Goal: Task Accomplishment & Management: Use online tool/utility

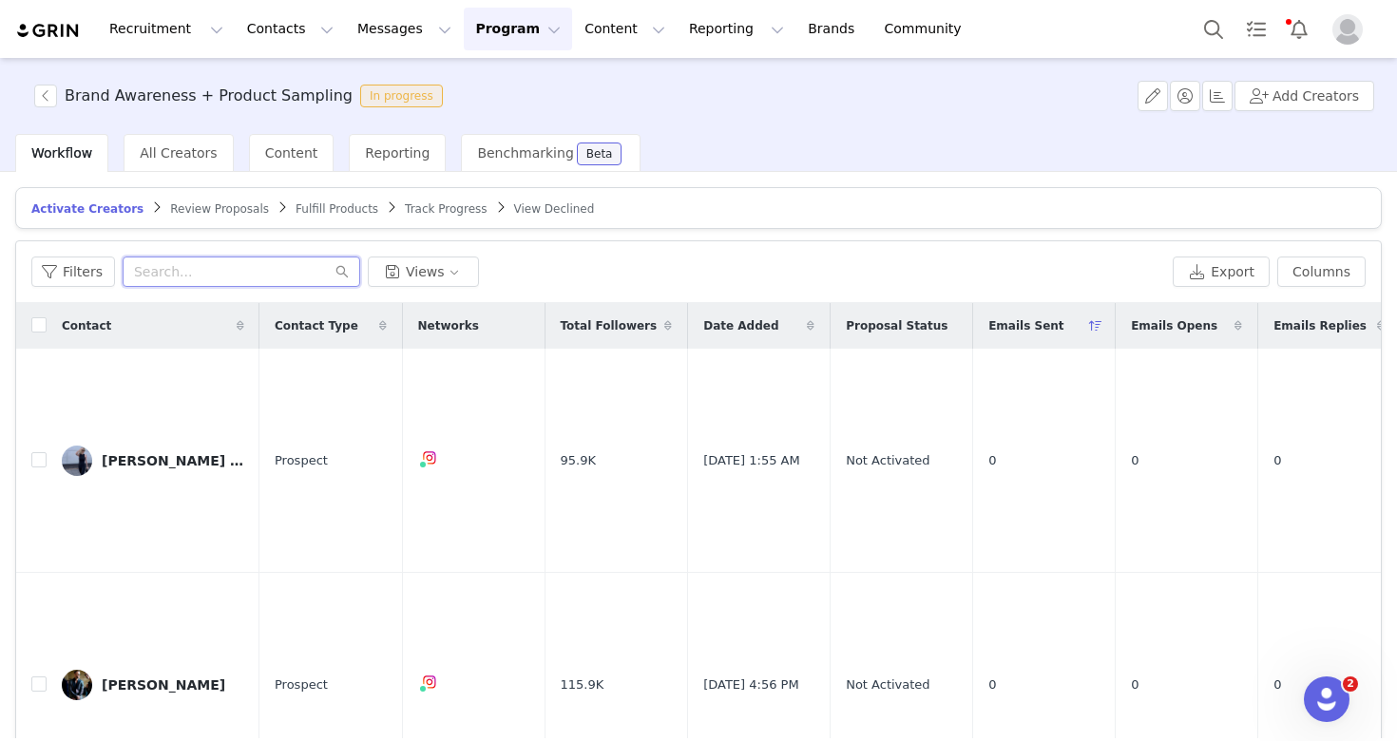
scroll to position [91, 0]
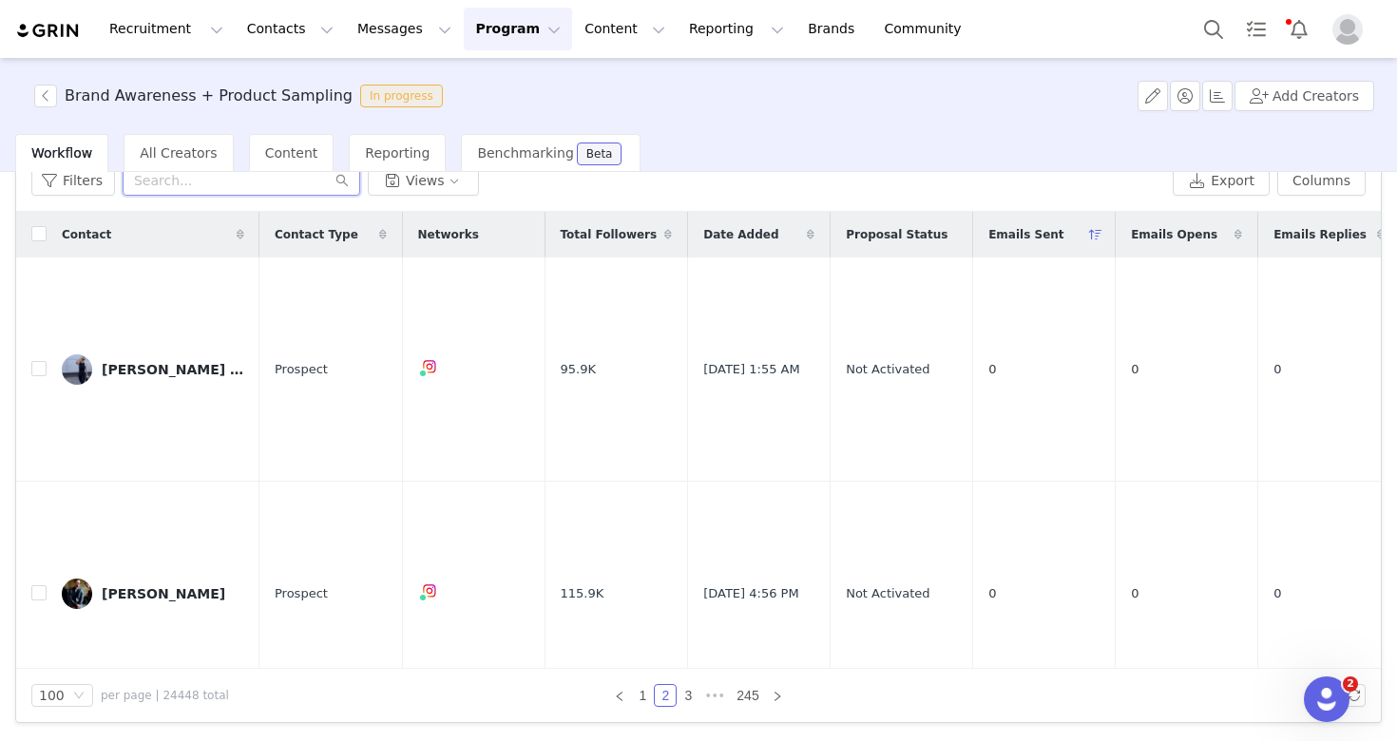
click at [202, 186] on input "text" at bounding box center [242, 180] width 238 height 30
paste input "[EMAIL_ADDRESS][DOMAIN_NAME]"
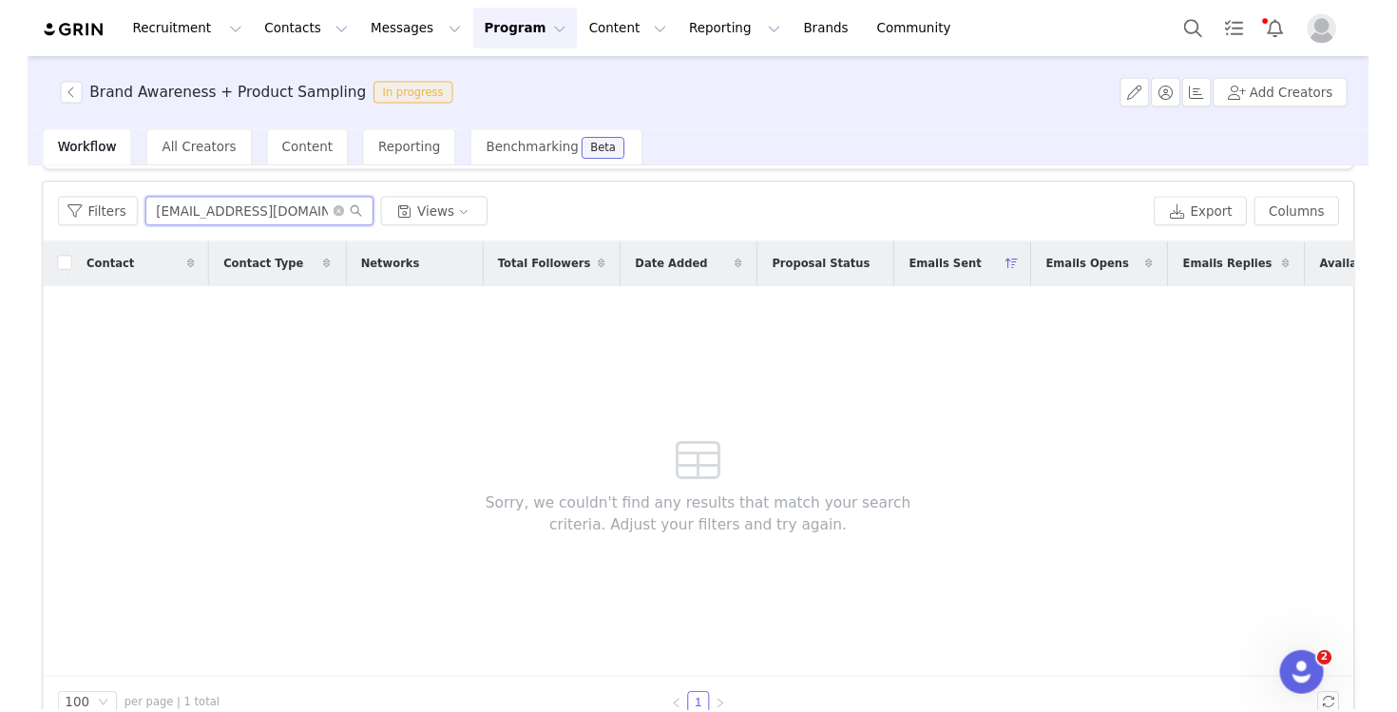
scroll to position [37, 0]
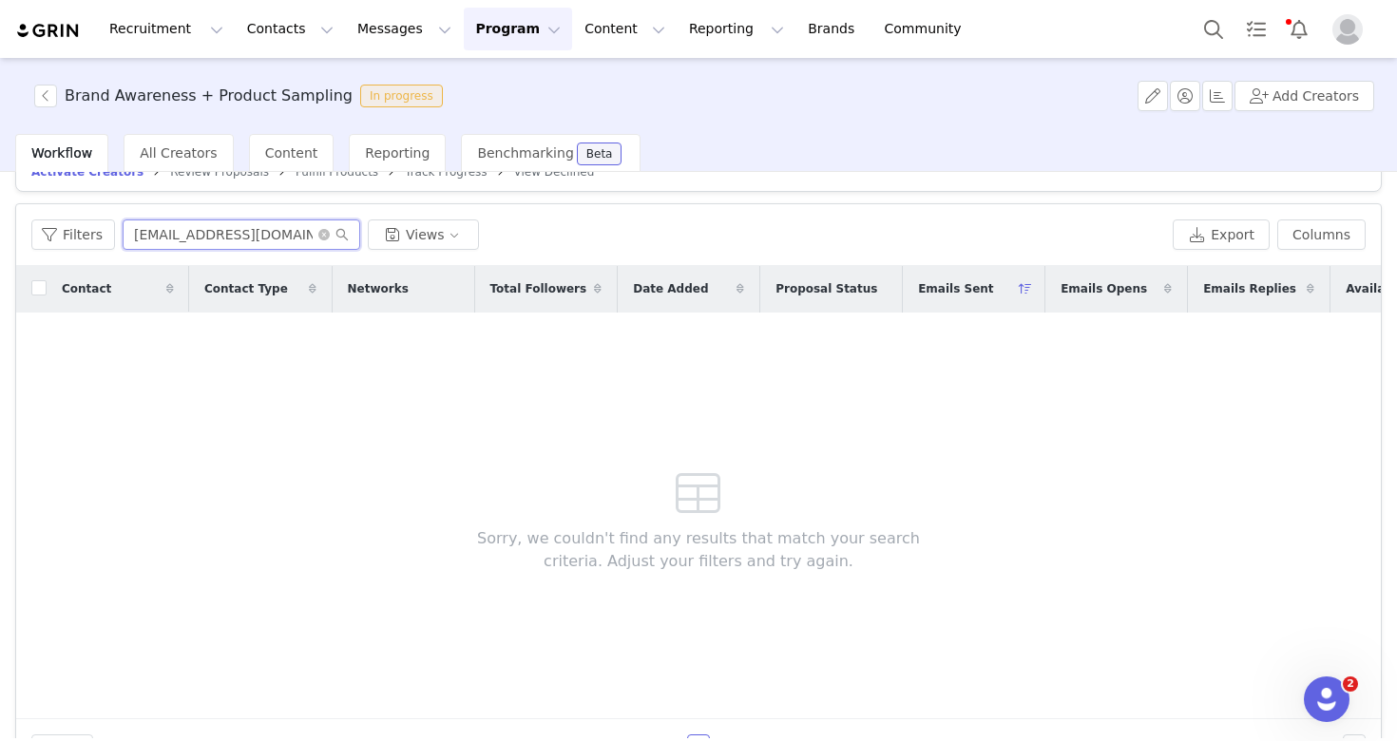
drag, startPoint x: 311, startPoint y: 190, endPoint x: 190, endPoint y: 252, distance: 135.6
click at [190, 252] on div "Filters [EMAIL_ADDRESS][DOMAIN_NAME] Views Export Columns" at bounding box center [698, 235] width 1365 height 62
click at [176, 240] on input "[EMAIL_ADDRESS][DOMAIN_NAME]" at bounding box center [242, 235] width 238 height 30
drag, startPoint x: 177, startPoint y: 240, endPoint x: 578, endPoint y: 270, distance: 402.3
click at [578, 270] on div "Filters [EMAIL_ADDRESS][DOMAIN_NAME] Views Export Columns Contact Contact Type …" at bounding box center [698, 488] width 1365 height 568
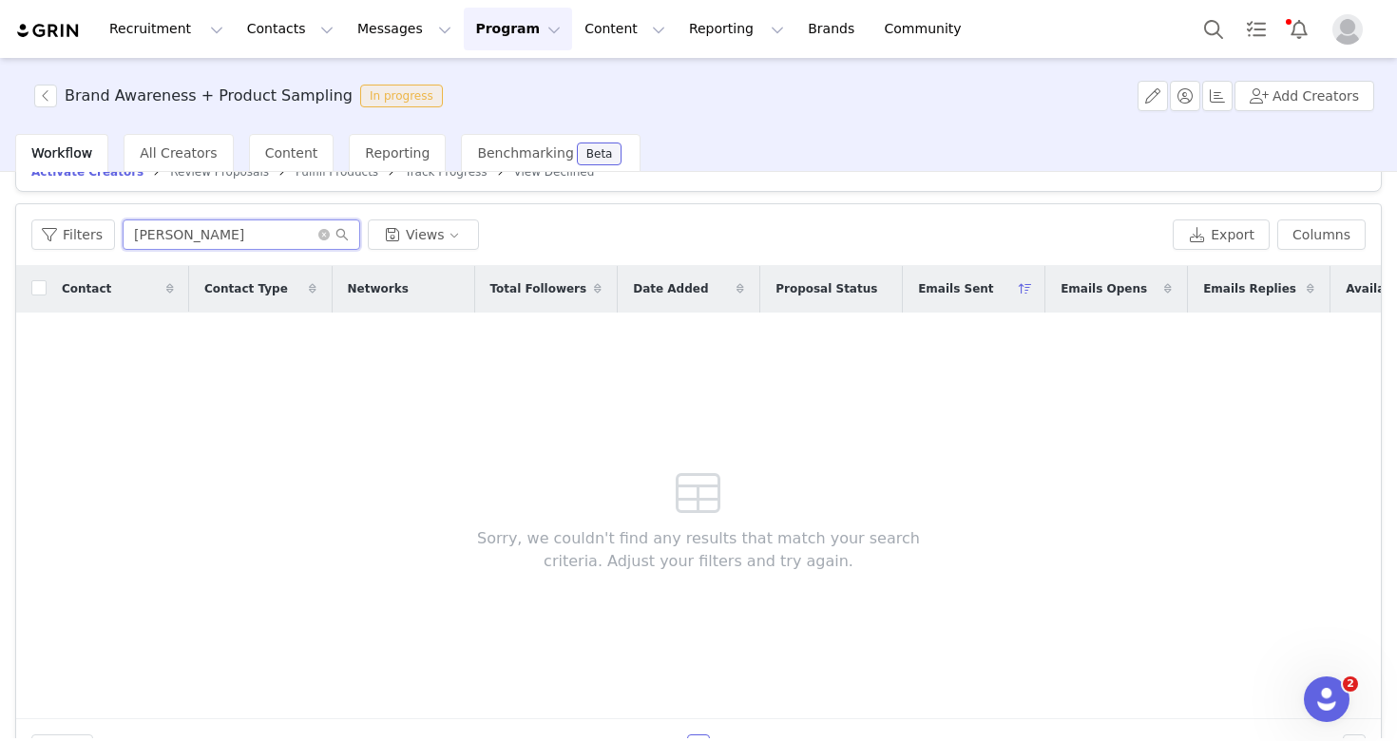
type input "[PERSON_NAME]"
click at [464, 39] on button "Program Program" at bounding box center [518, 29] width 108 height 43
click at [474, 92] on p "Activations" at bounding box center [486, 84] width 73 height 20
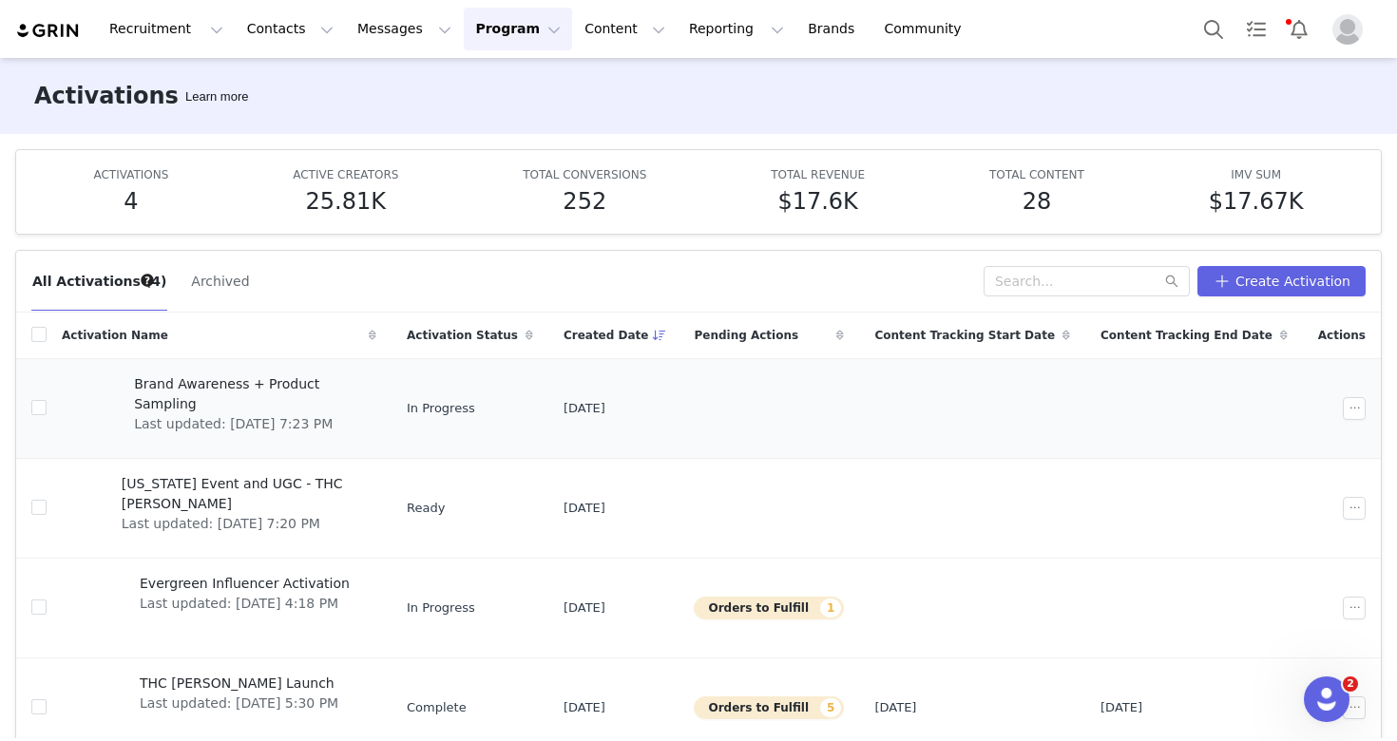
click at [320, 385] on span "Brand Awareness + Product Sampling" at bounding box center [249, 394] width 231 height 40
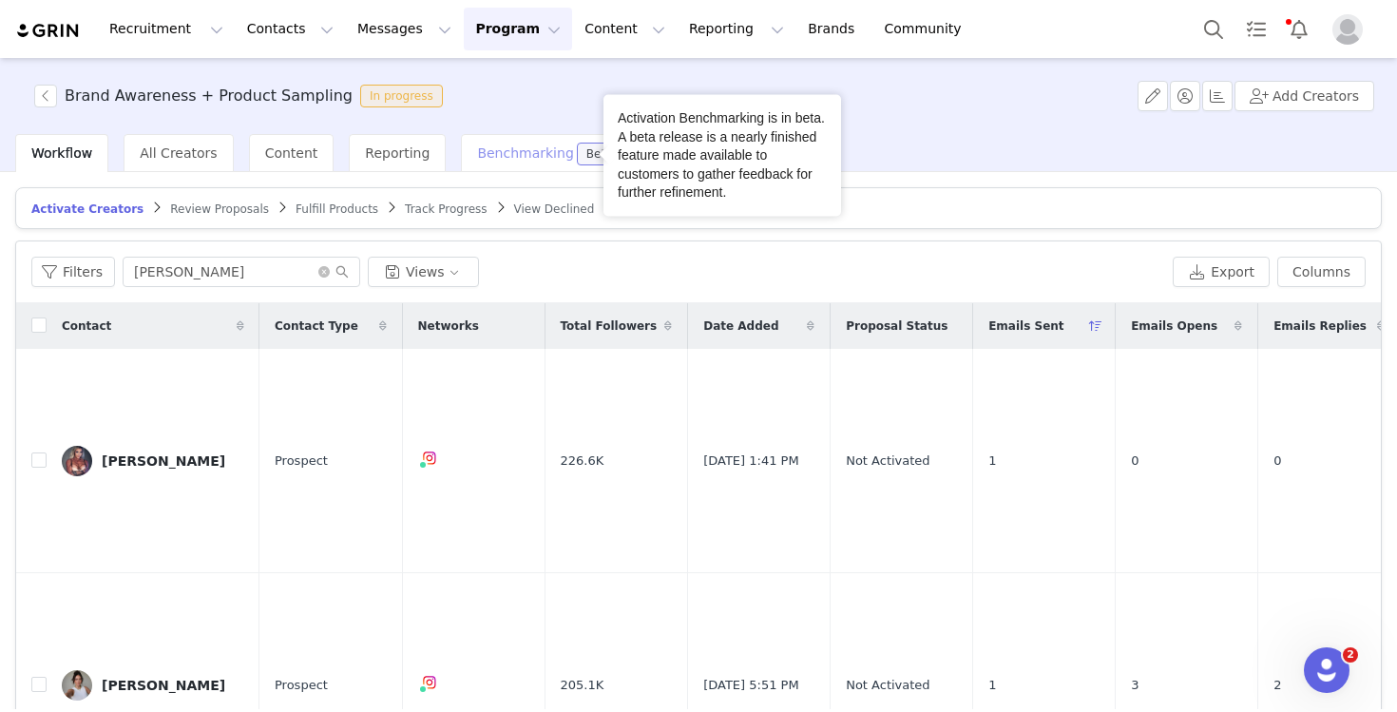
scroll to position [2326, 0]
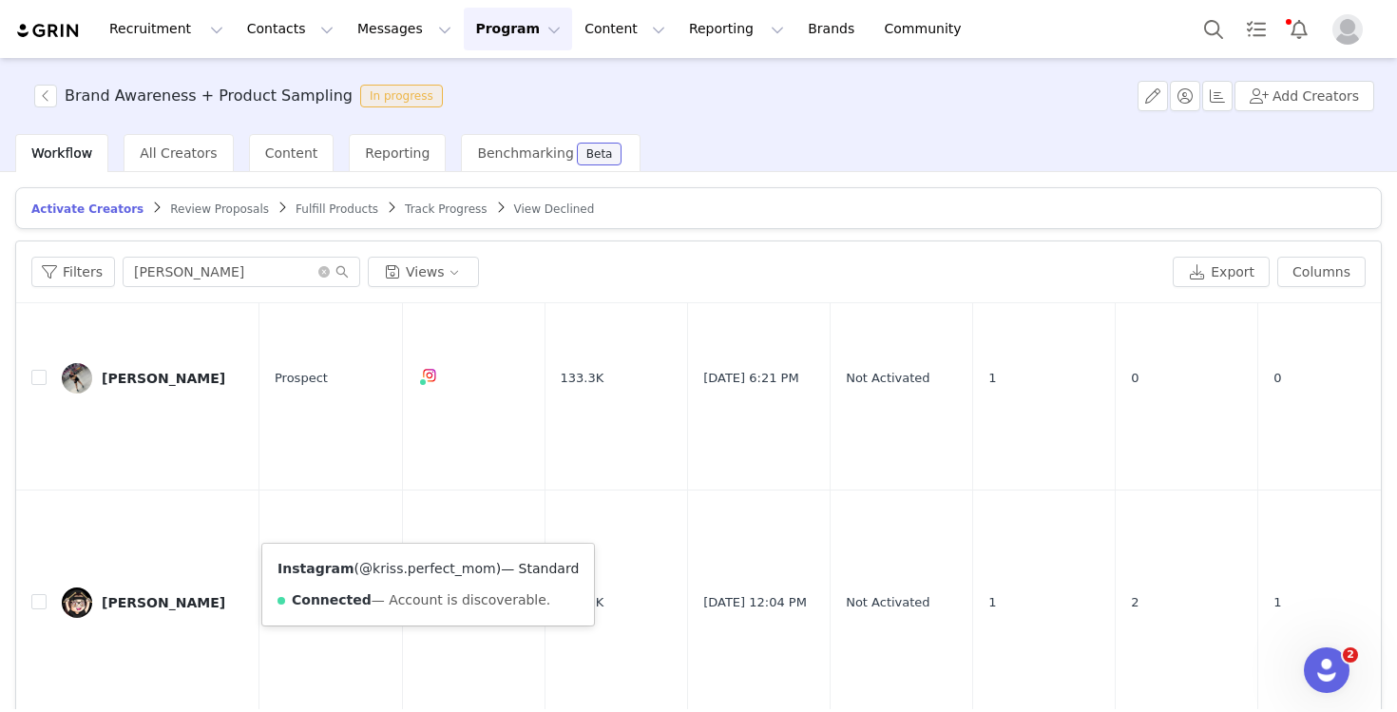
click at [428, 569] on link "@kriss.perfect_mom" at bounding box center [427, 568] width 137 height 15
